Goal: Task Accomplishment & Management: Complete application form

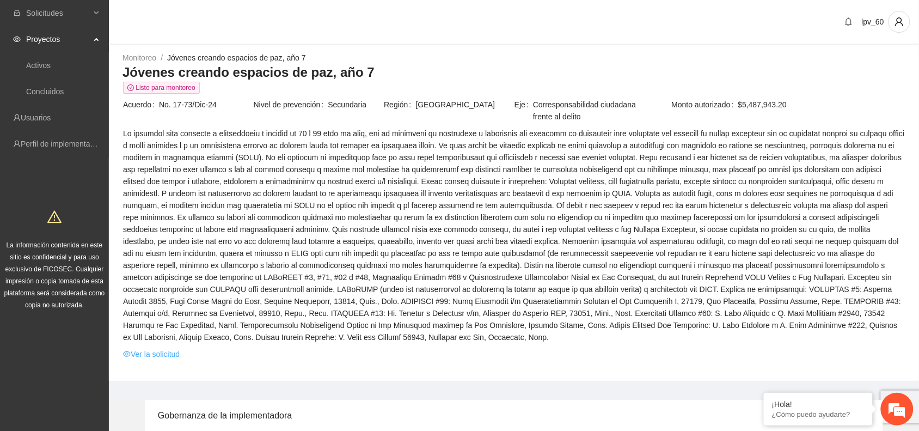
click at [147, 354] on link "Ver la solicitud" at bounding box center [151, 354] width 57 height 12
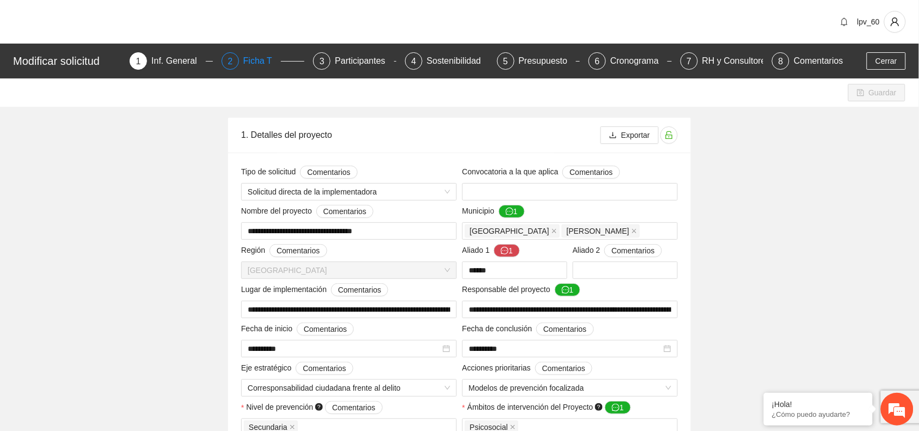
click at [258, 65] on div "Ficha T" at bounding box center [262, 60] width 38 height 17
click at [256, 59] on div "Ficha T" at bounding box center [262, 60] width 38 height 17
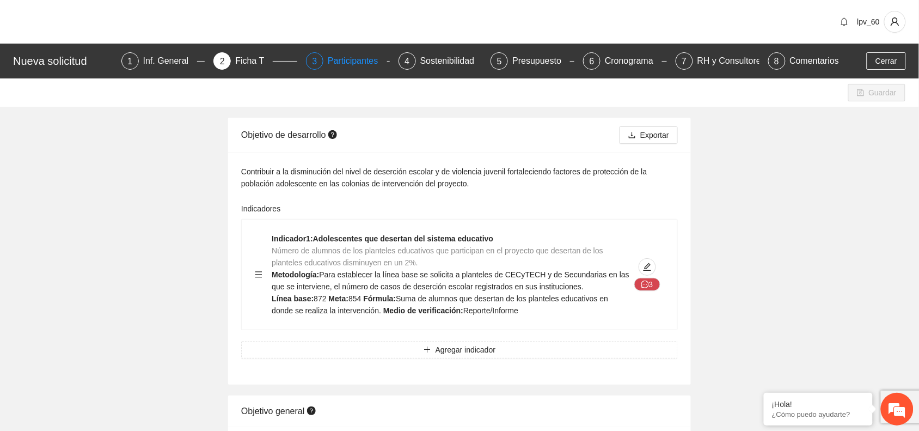
click at [361, 56] on div "Participantes" at bounding box center [357, 60] width 59 height 17
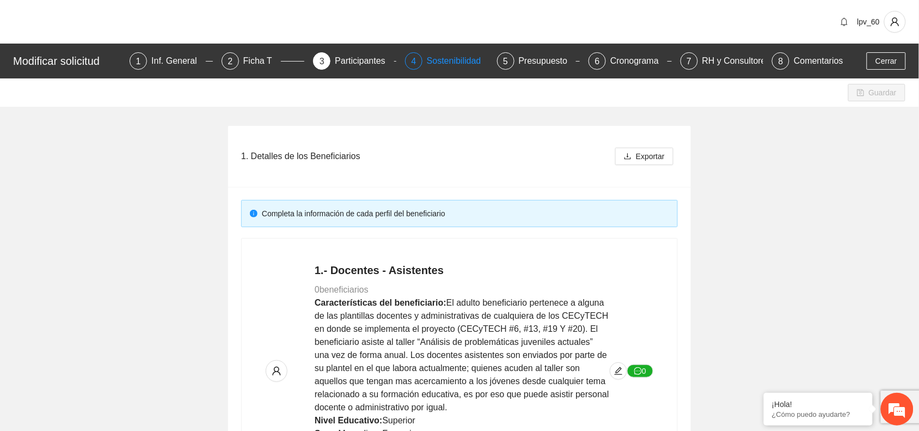
click at [444, 57] on div "Sostenibilidad" at bounding box center [458, 60] width 63 height 17
click at [450, 60] on div "Sostenibilidad" at bounding box center [458, 60] width 63 height 17
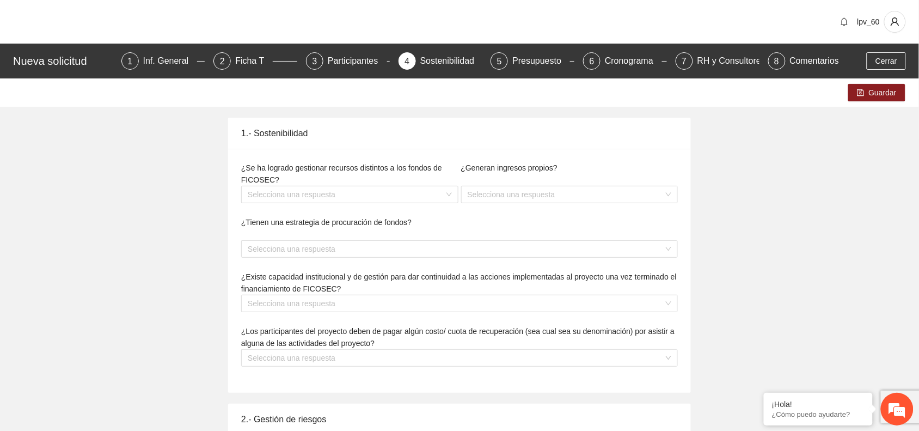
type textarea "**********"
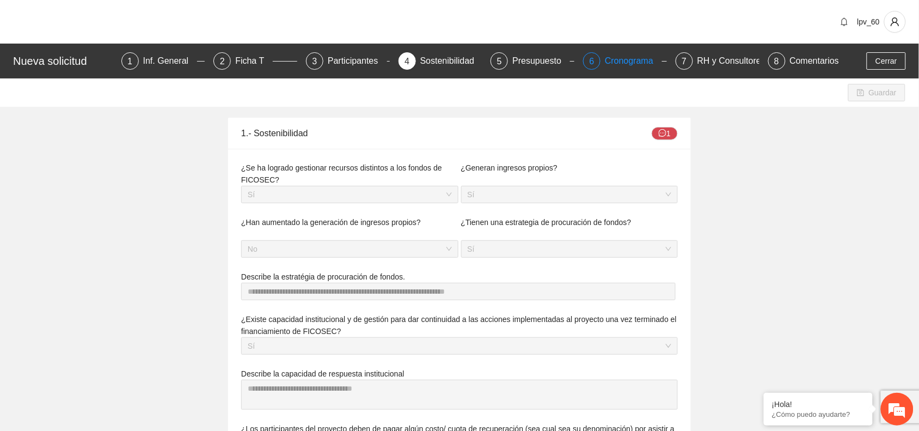
click at [618, 62] on div "Cronograma" at bounding box center [633, 60] width 57 height 17
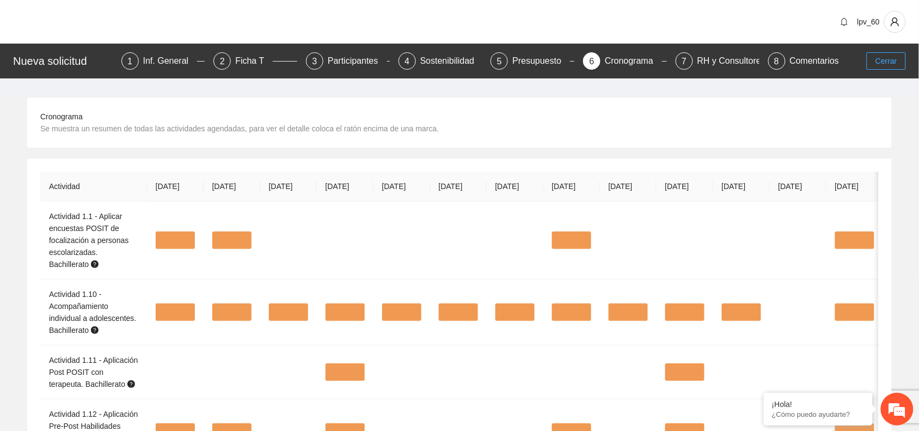
click at [882, 66] on span "Cerrar" at bounding box center [886, 61] width 22 height 12
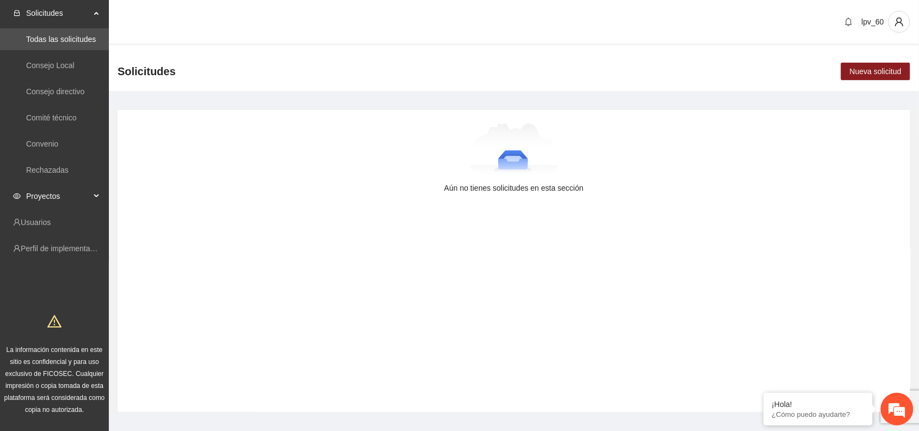
click at [82, 197] on span "Proyectos" at bounding box center [58, 196] width 64 height 22
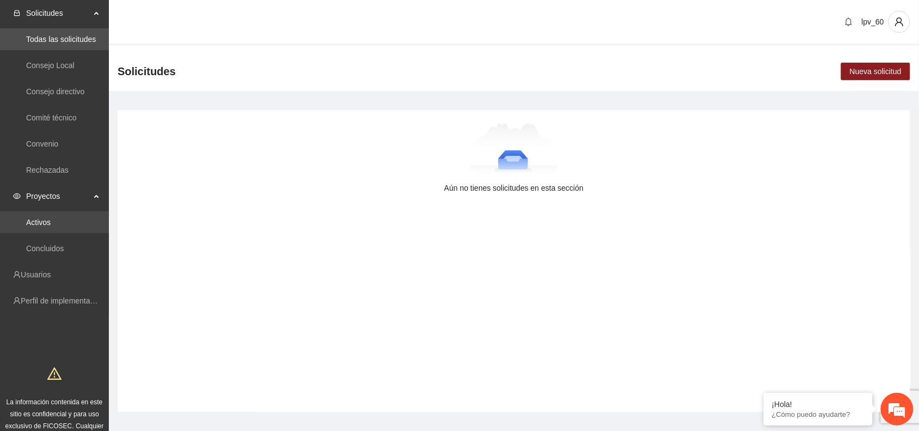
click at [51, 222] on link "Activos" at bounding box center [38, 222] width 24 height 9
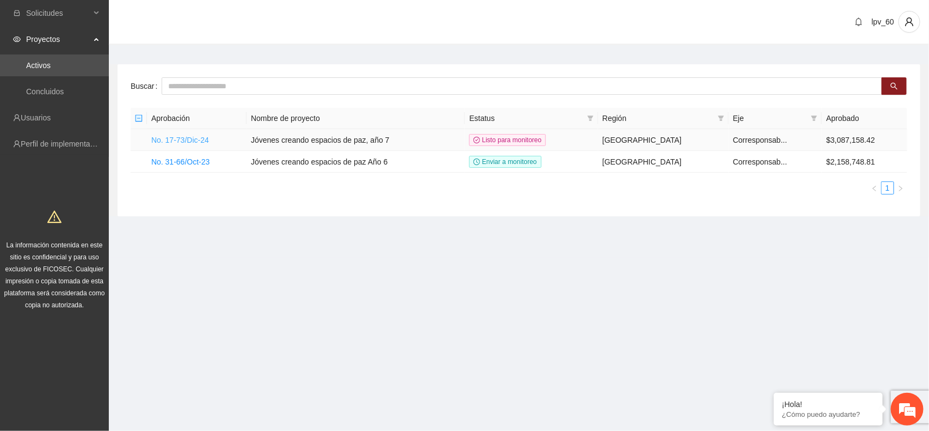
click at [197, 139] on link "No. 17-73/Dic-24" at bounding box center [180, 140] width 58 height 9
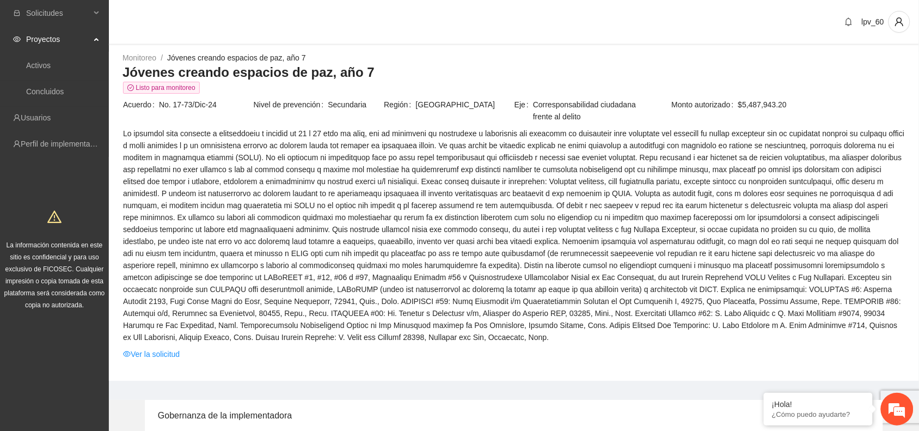
drag, startPoint x: 918, startPoint y: 79, endPoint x: 929, endPoint y: 287, distance: 208.2
click at [919, 287] on html "Solicitudes Proyectos Activos Concluidos Usuarios Perfil de implementadora La i…" at bounding box center [459, 215] width 919 height 431
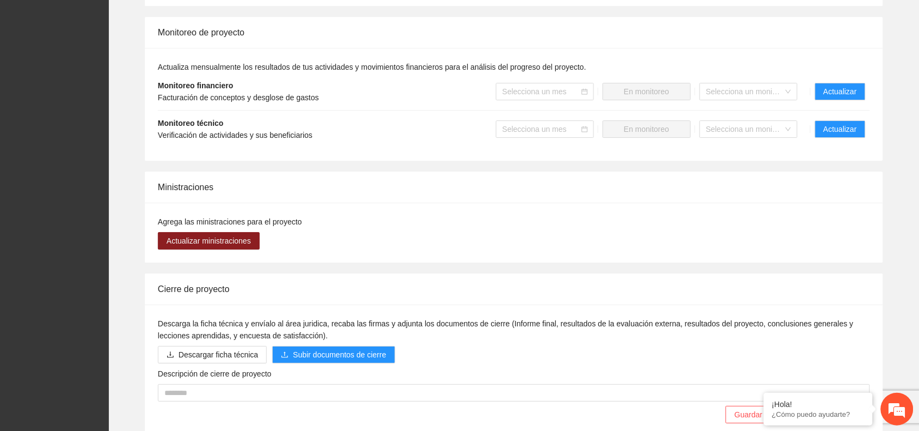
scroll to position [1025, 0]
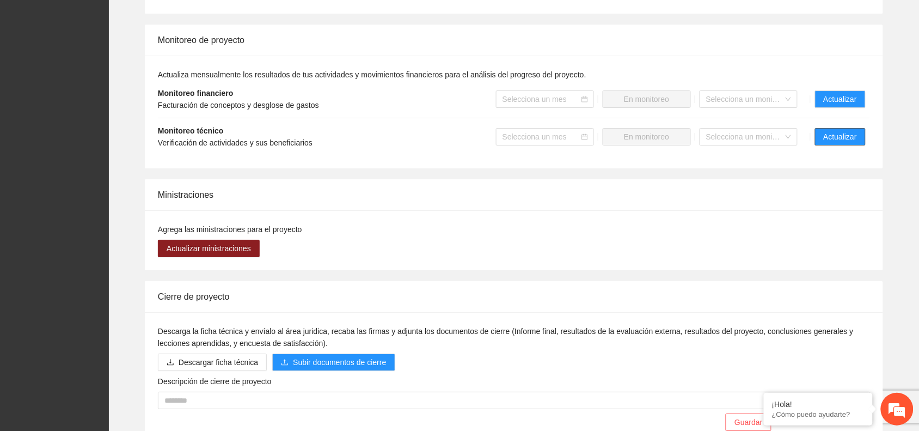
click at [823, 138] on button "Actualizar" at bounding box center [840, 136] width 51 height 17
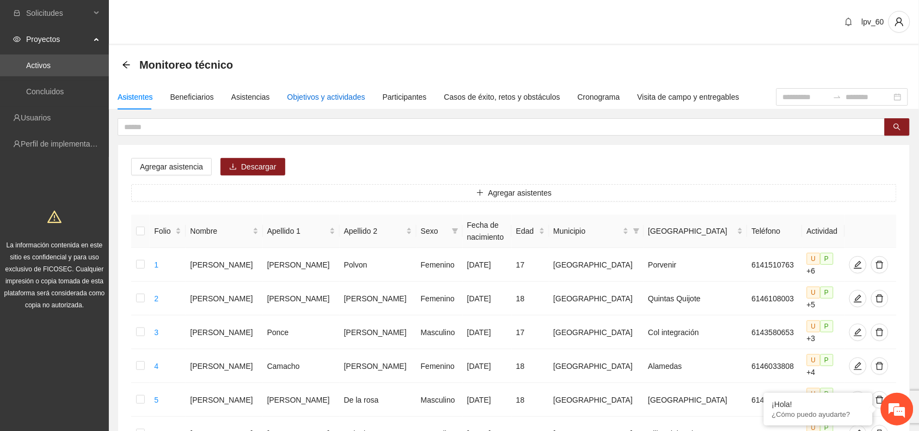
click at [333, 99] on div "Objetivos y actividades" at bounding box center [326, 97] width 78 height 12
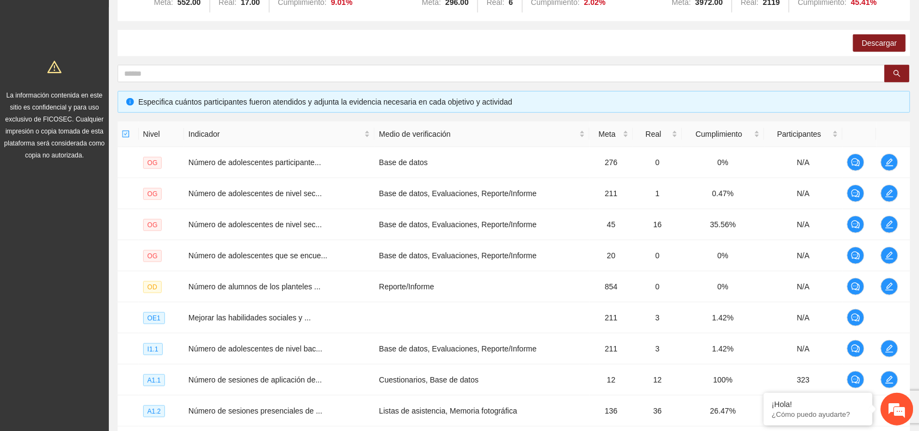
scroll to position [129, 0]
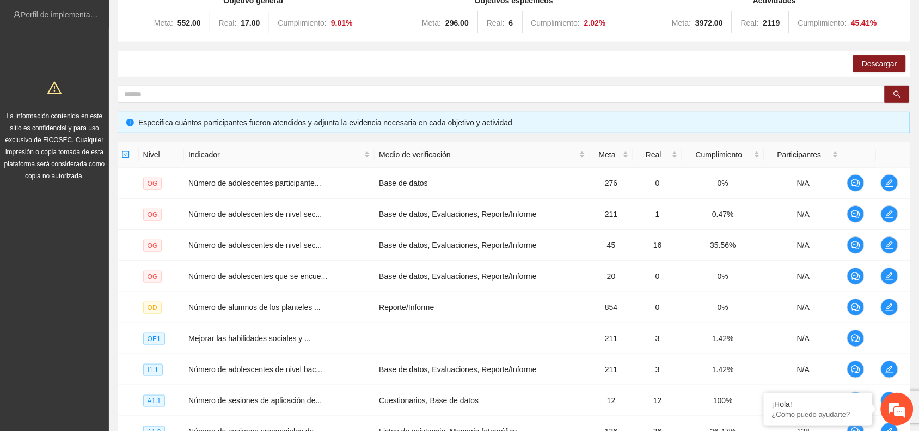
click at [915, 132] on div "Objetivo general Meta: 552.00 Real: 17.00 Cumplimiento: 9.01 % Objetivos especí…" at bounding box center [514, 253] width 810 height 528
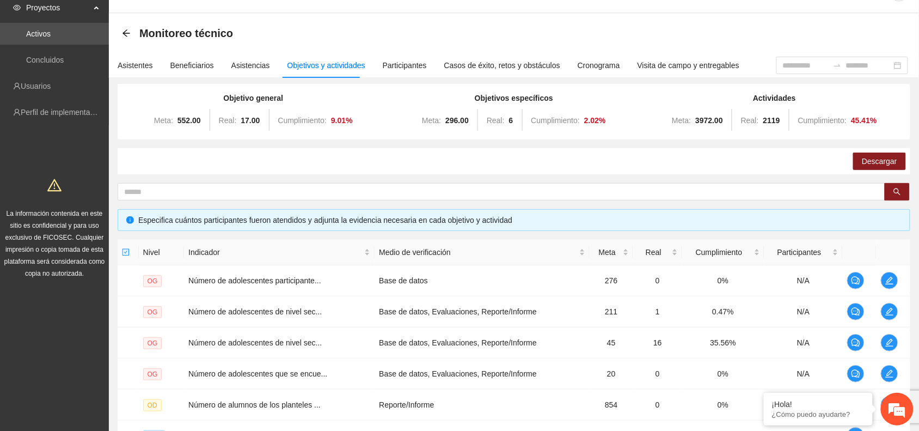
scroll to position [0, 0]
